Goal: Find specific page/section: Find specific page/section

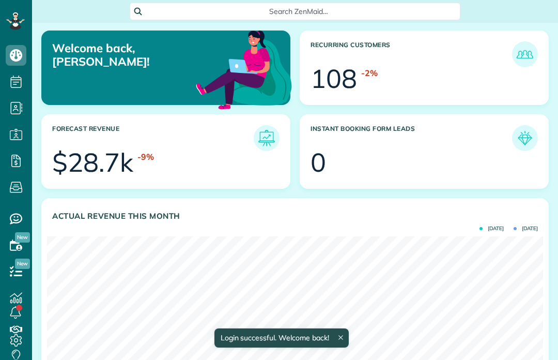
scroll to position [220, 496]
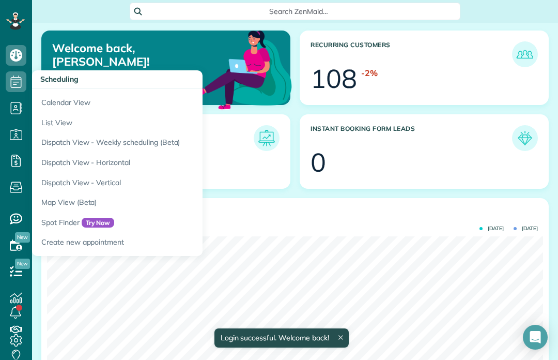
click at [62, 97] on link "Calendar View" at bounding box center [161, 101] width 258 height 24
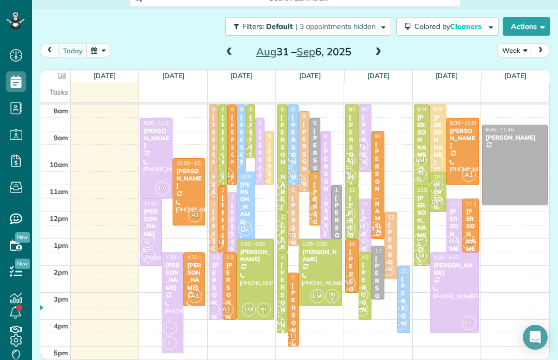
scroll to position [13, 0]
click at [173, 281] on div "[PERSON_NAME]" at bounding box center [172, 276] width 15 height 30
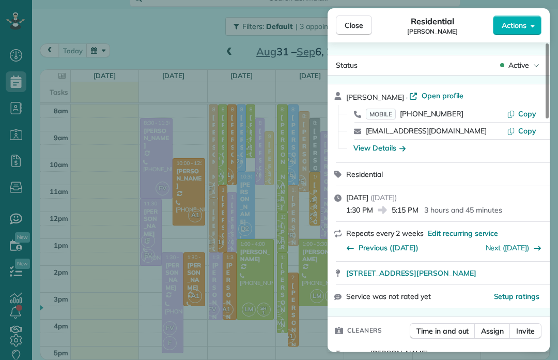
click at [434, 99] on span "Open profile" at bounding box center [443, 95] width 42 height 10
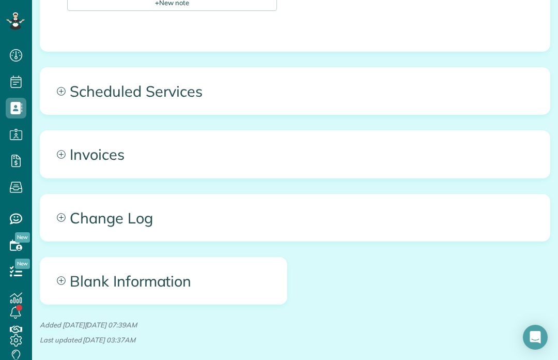
scroll to position [786, 0]
click at [217, 202] on span "Change Log" at bounding box center [294, 217] width 509 height 46
